Goal: Task Accomplishment & Management: Manage account settings

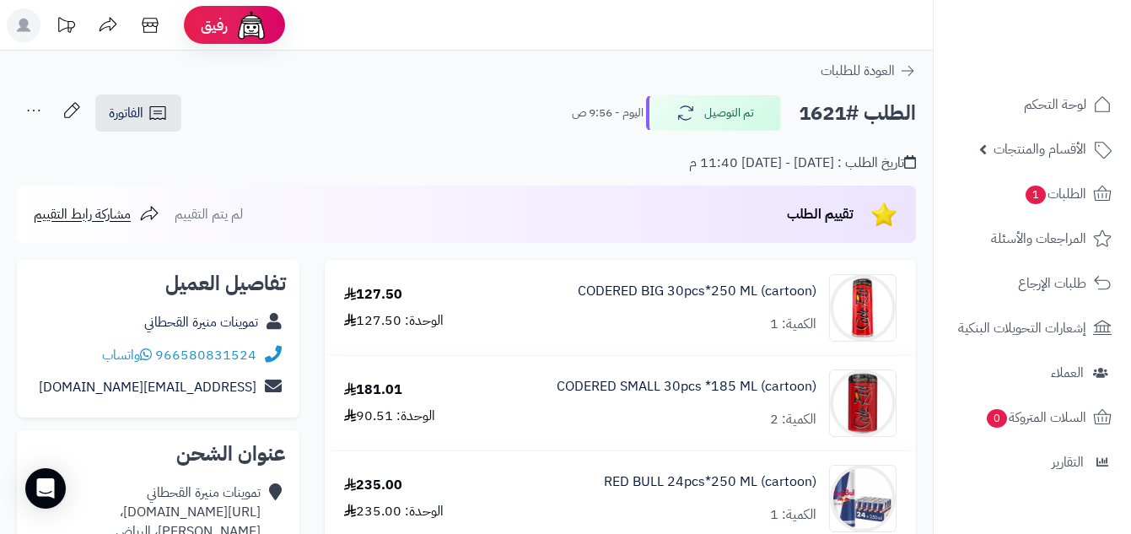
scroll to position [380, 0]
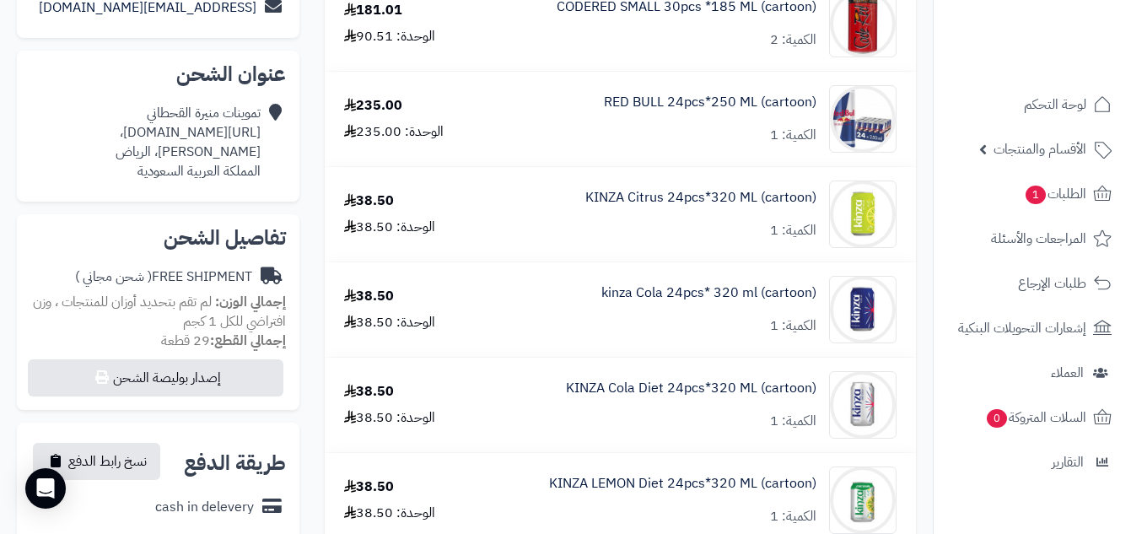
click at [969, 214] on ul "لوحة التحكم الأقسام والمنتجات المنتجات الأقسام الماركات مواصفات المنتجات مواصفا…" at bounding box center [1032, 283] width 197 height 398
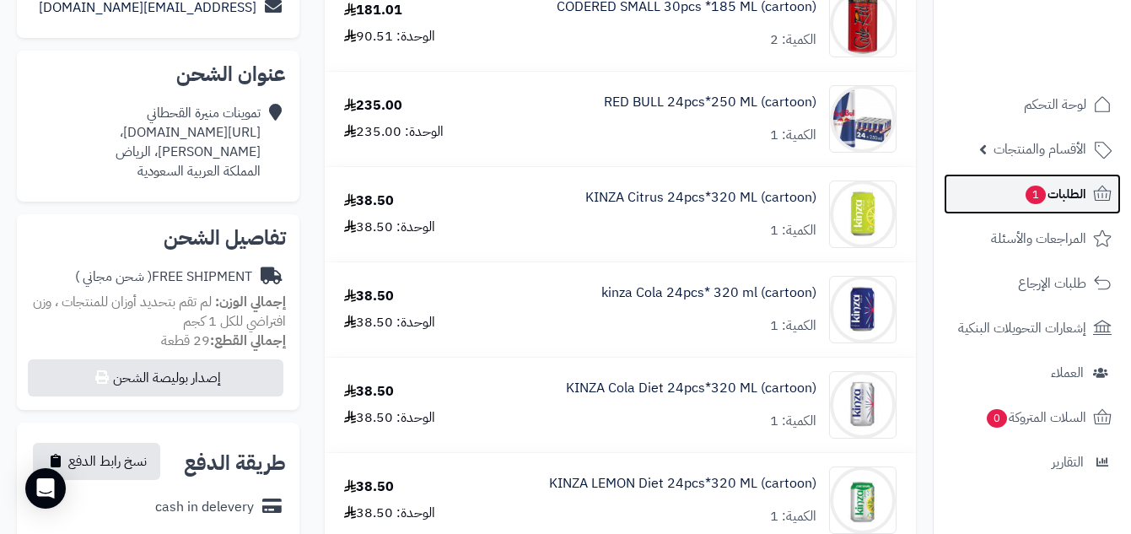
click at [974, 203] on link "الطلبات 1" at bounding box center [1032, 194] width 177 height 40
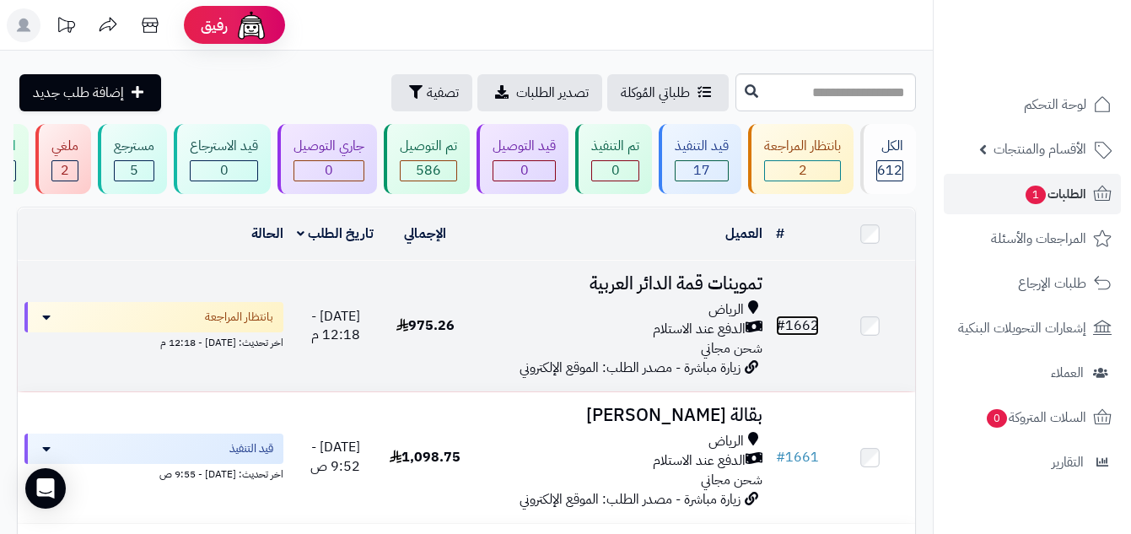
click at [792, 333] on link "# 1662" at bounding box center [797, 325] width 43 height 20
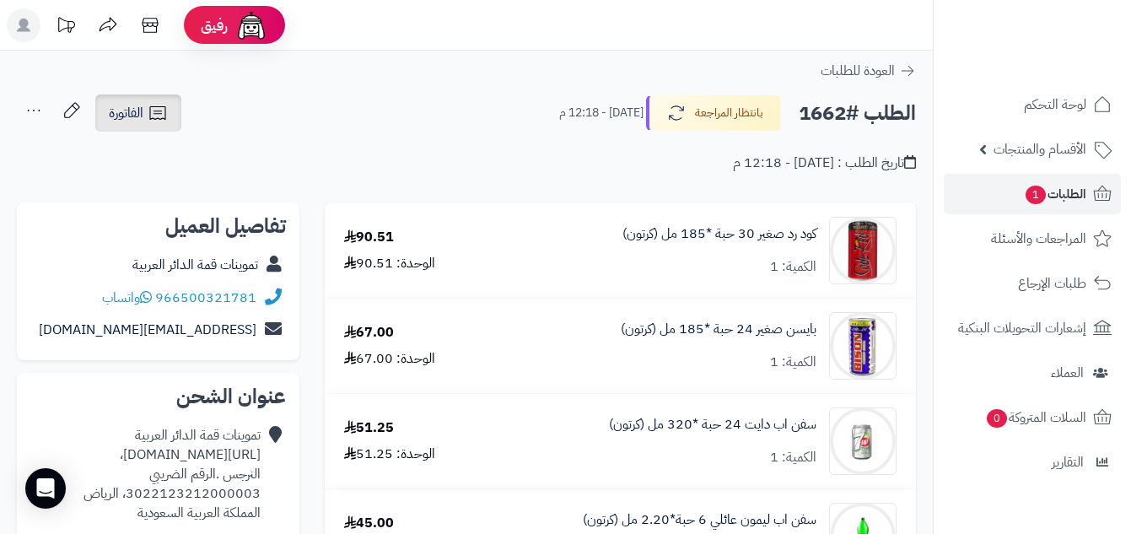
click at [164, 116] on icon at bounding box center [158, 113] width 20 height 20
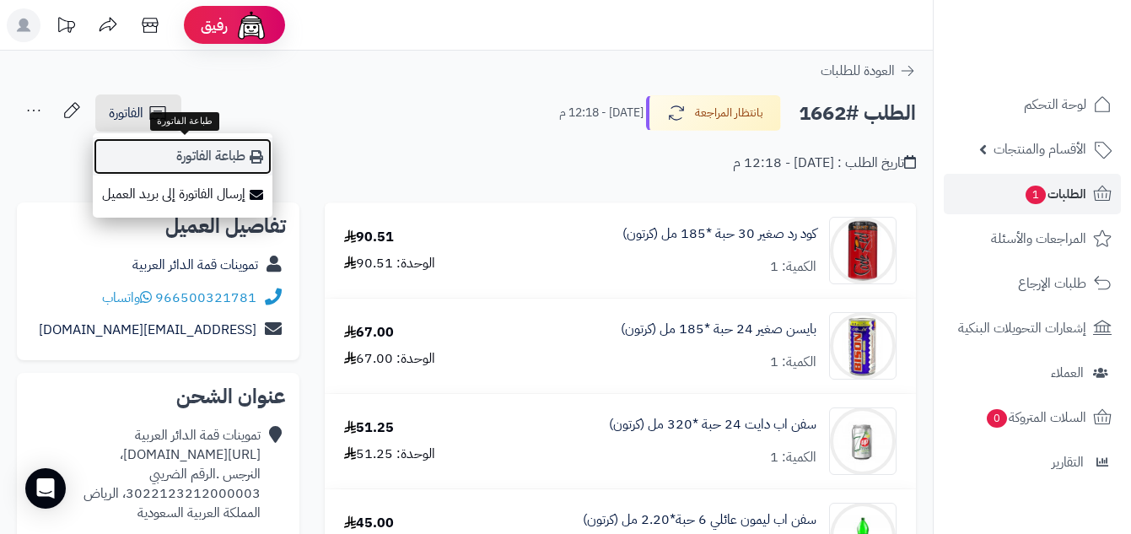
click at [215, 166] on link "طباعة الفاتورة" at bounding box center [183, 156] width 180 height 38
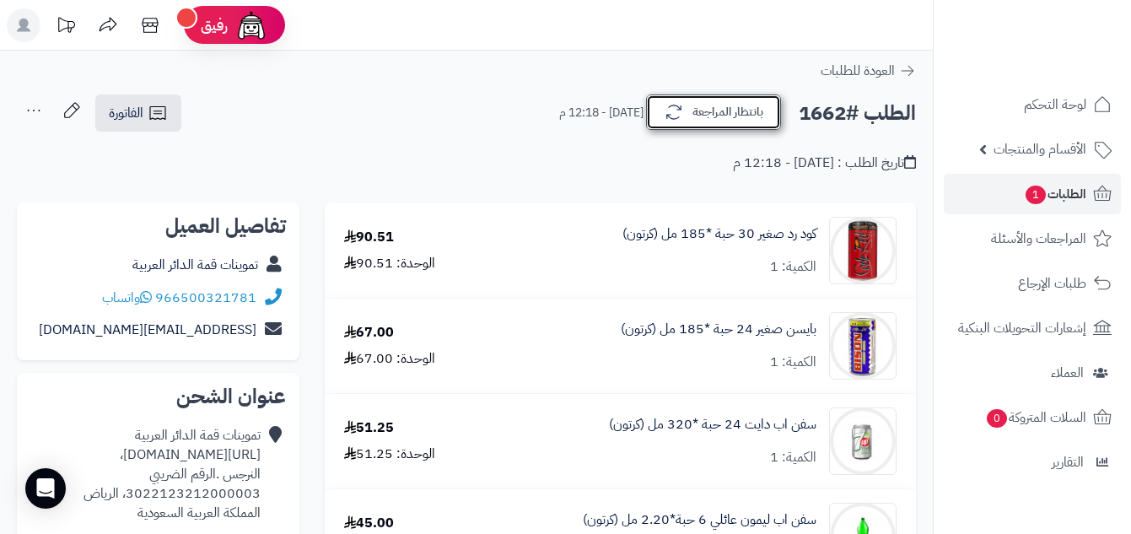
click at [743, 109] on button "بانتظار المراجعة" at bounding box center [713, 111] width 135 height 35
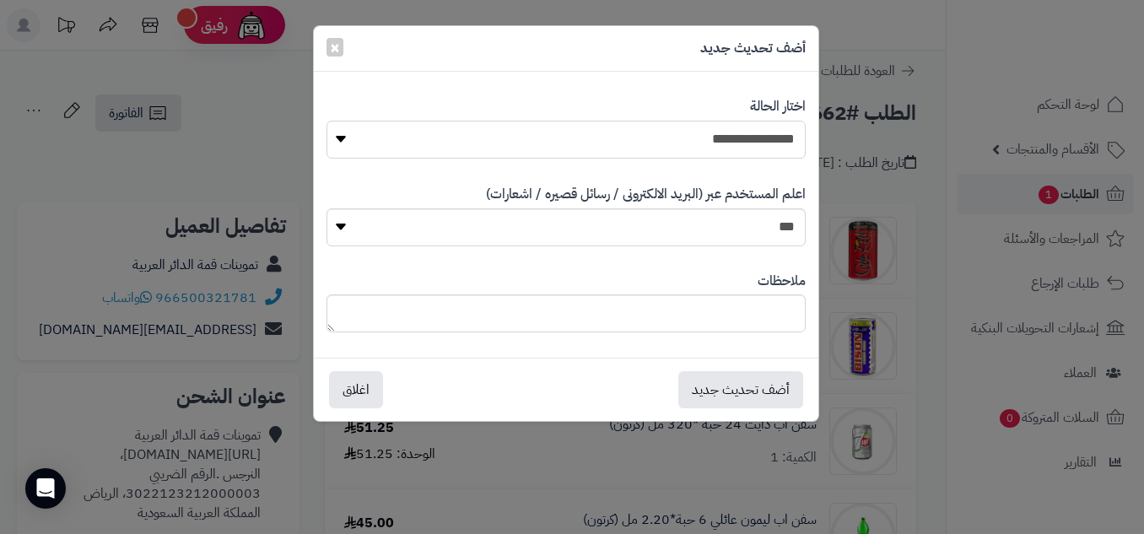
click at [766, 125] on select "**********" at bounding box center [565, 140] width 479 height 38
select select "*"
click at [326, 121] on select "**********" at bounding box center [565, 140] width 479 height 38
click at [779, 391] on button "أضف تحديث جديد" at bounding box center [740, 388] width 125 height 37
